Goal: Navigation & Orientation: Find specific page/section

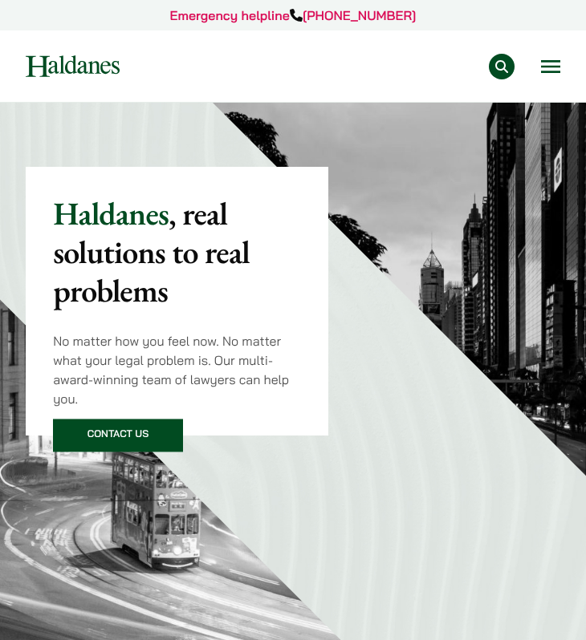
click at [564, 60] on div "Practice Areas Antitrust and Competition Law Civil Litigation & Dispute Resolut…" at bounding box center [293, 67] width 558 height 26
click at [546, 64] on button "Open menu" at bounding box center [550, 66] width 19 height 13
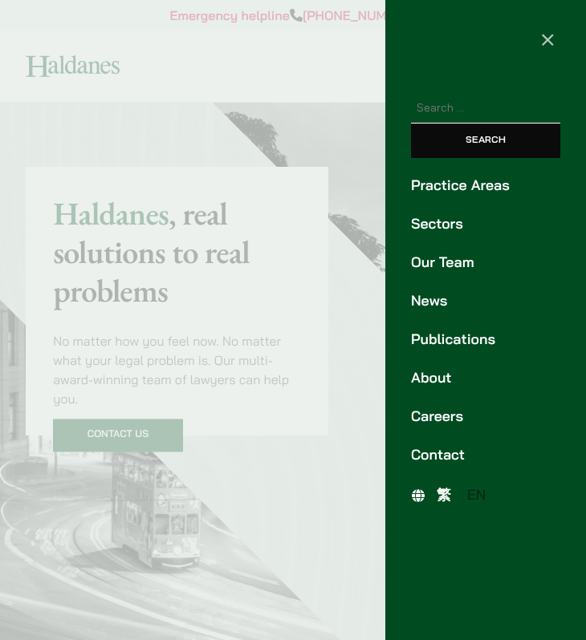
click at [431, 275] on ul "Practice Areas Sectors Our Team News Publications About Careers Contact" at bounding box center [485, 320] width 201 height 291
click at [431, 269] on link "Our Team" at bounding box center [485, 263] width 149 height 22
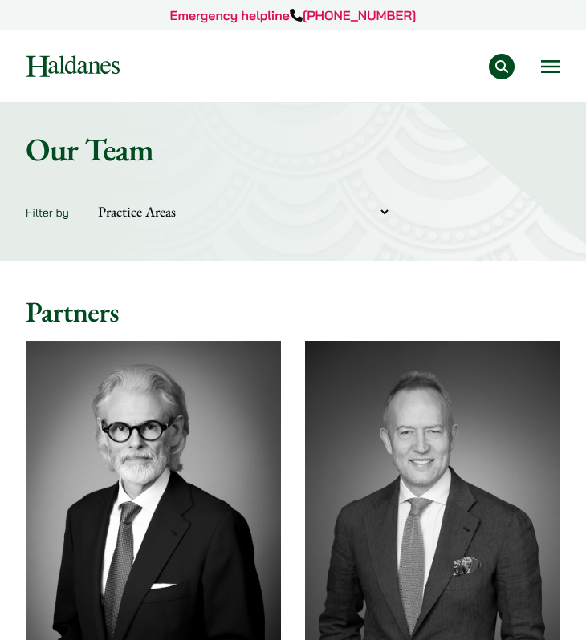
click at [548, 71] on button "Open menu" at bounding box center [550, 66] width 19 height 13
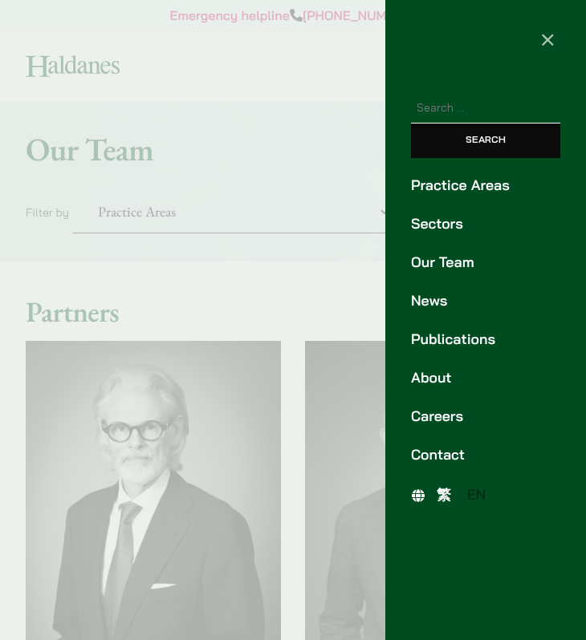
click at [433, 373] on link "About" at bounding box center [485, 378] width 149 height 22
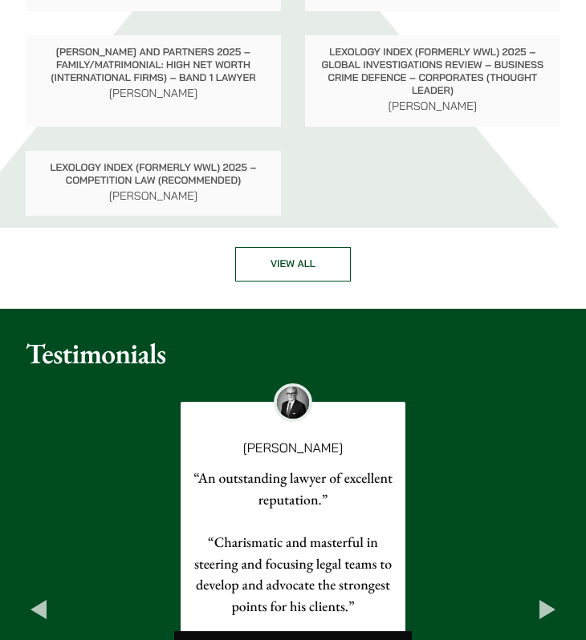
scroll to position [2657, 0]
